Goal: Task Accomplishment & Management: Complete application form

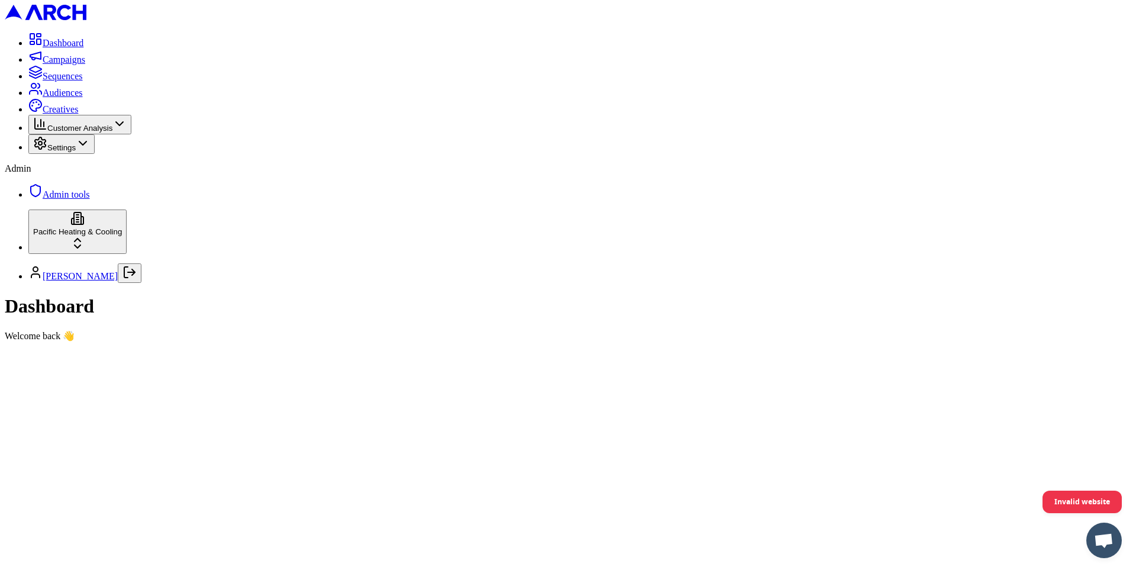
click at [83, 98] on link "Audiences" at bounding box center [55, 93] width 54 height 10
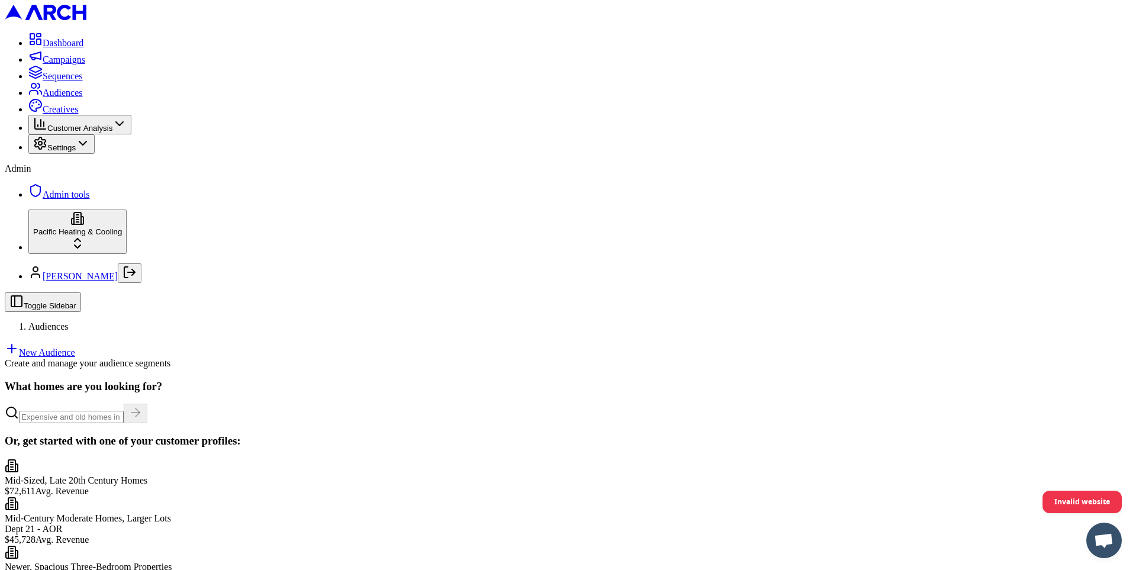
click at [76, 152] on span "Settings" at bounding box center [61, 147] width 28 height 9
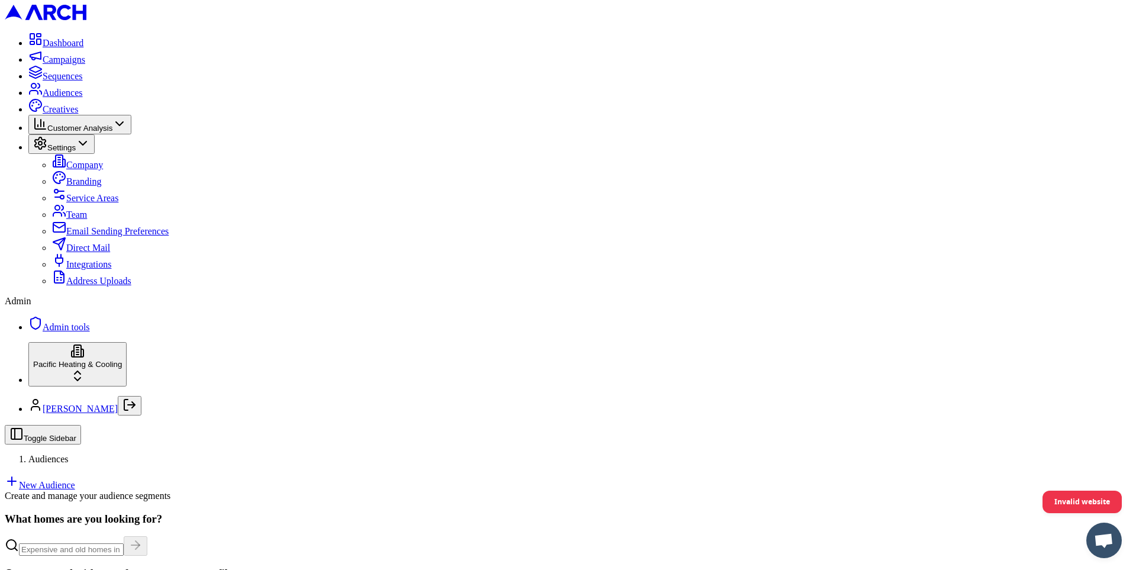
click at [85, 286] on span "Address Uploads" at bounding box center [98, 281] width 65 height 10
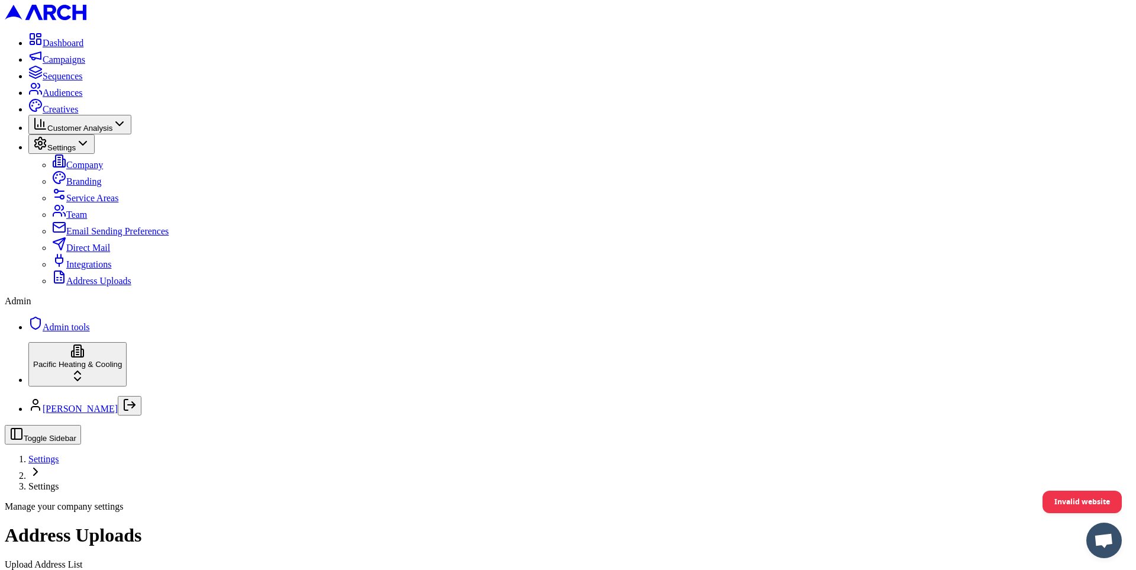
radio input "false"
radio input "true"
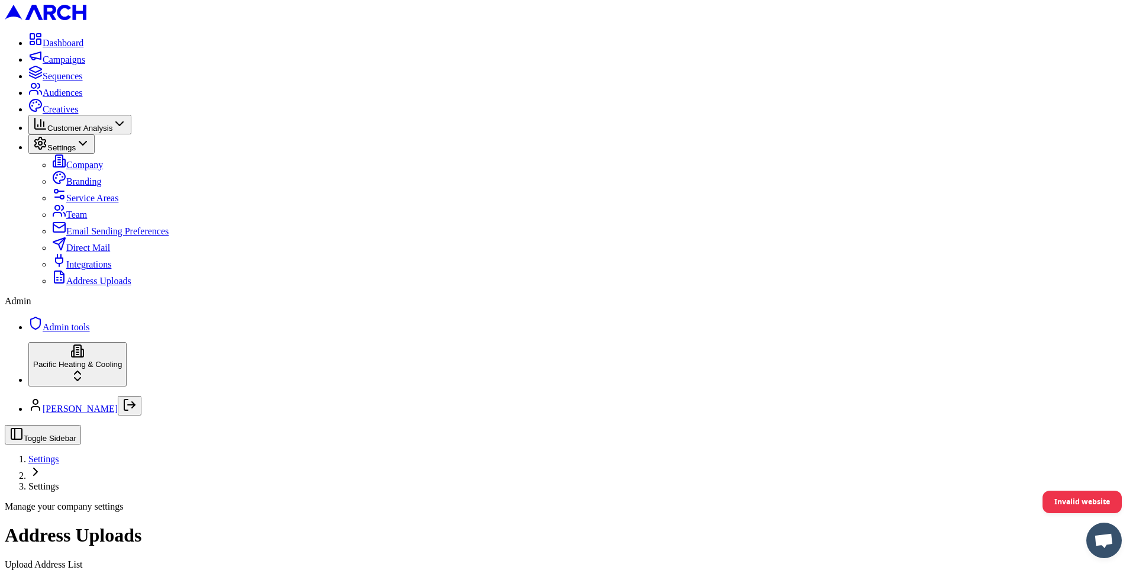
type input "ptu outreach single location"
paste input
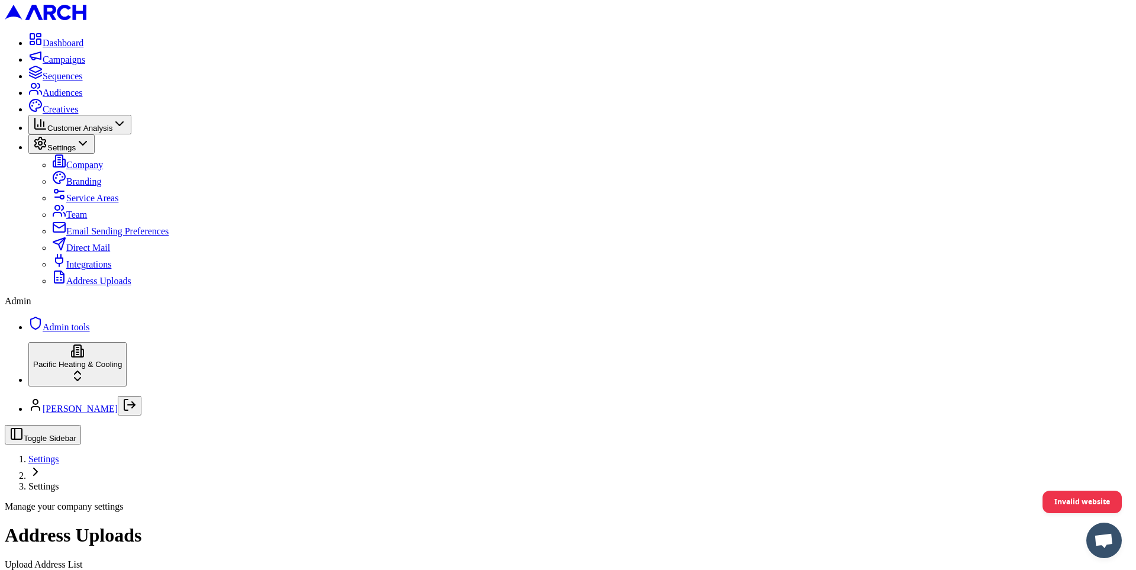
paste input "PTU Outreach - BASE Group A - 3 Years_wID_wSupression.csv"
type input "PTU Outreach - BASE Group A - 3 Years_wID_wSupression (single location)"
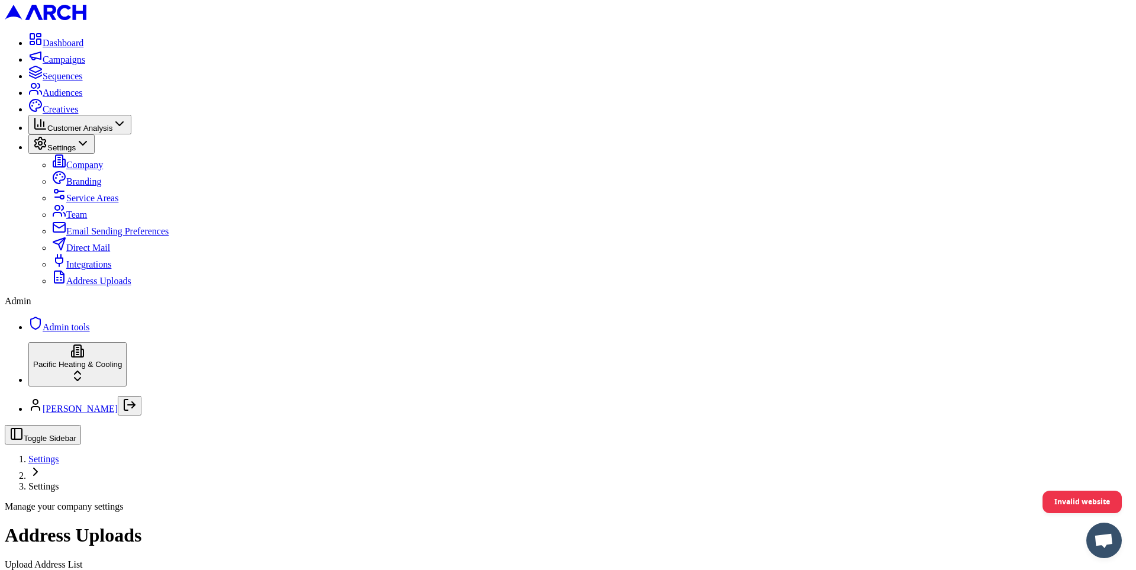
type input "C:\fakepath\PTU_Outreach_cleaned_final_final.csv"
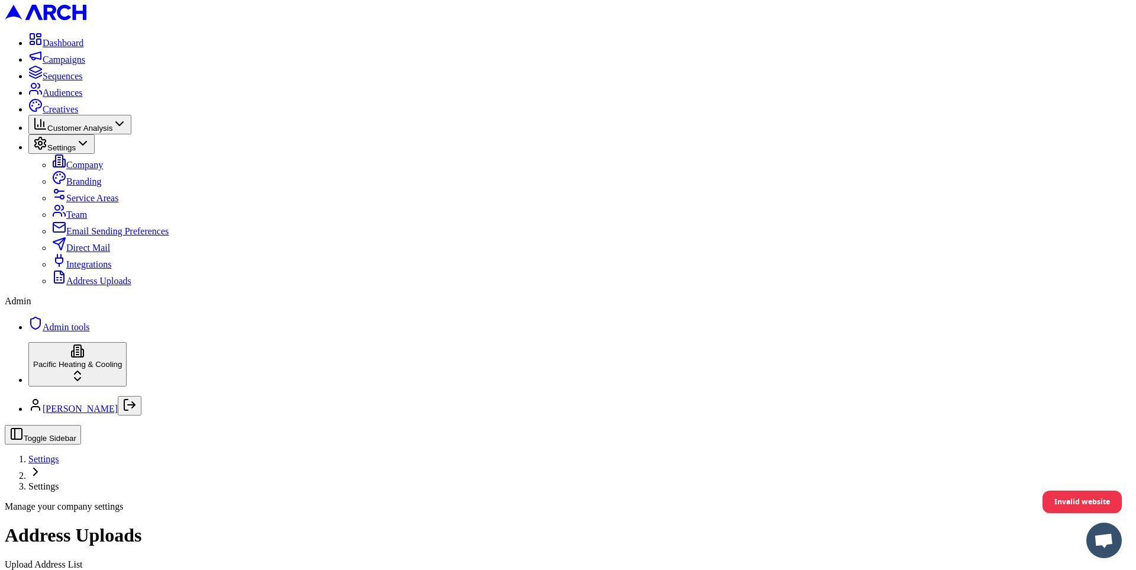
scroll to position [90, 0]
click at [83, 98] on span "Audiences" at bounding box center [63, 93] width 40 height 10
